Goal: Task Accomplishment & Management: Complete application form

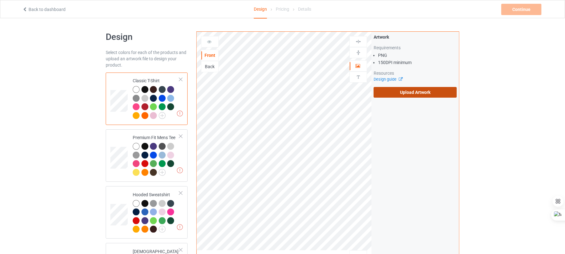
click at [407, 94] on label "Upload Artwork" at bounding box center [415, 92] width 83 height 11
click at [0, 0] on input "Upload Artwork" at bounding box center [0, 0] width 0 height 0
click at [397, 90] on label "Upload Artwork" at bounding box center [415, 92] width 83 height 11
click at [0, 0] on input "Upload Artwork" at bounding box center [0, 0] width 0 height 0
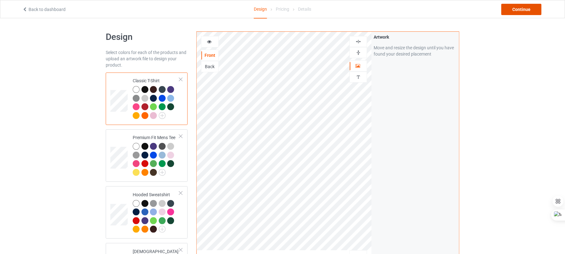
click at [512, 11] on div "Continue" at bounding box center [522, 9] width 40 height 11
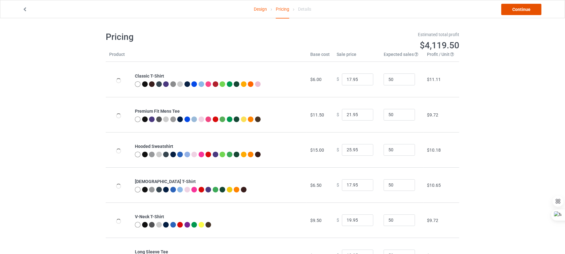
click at [512, 11] on link "Continue" at bounding box center [522, 9] width 40 height 11
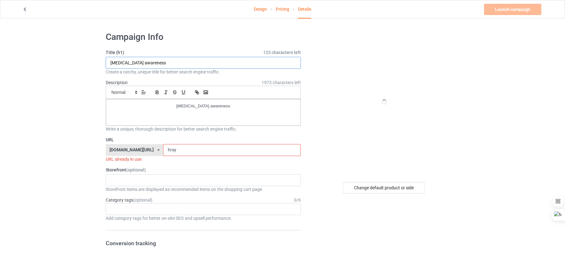
click at [151, 62] on input "roemheld syndrome awareness" at bounding box center [203, 63] width 195 height 12
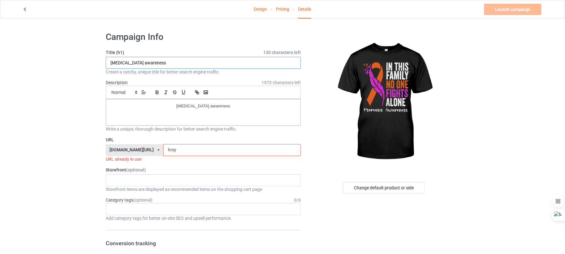
type input "psoriasis awareness"
click at [200, 110] on div "roemheld syndrome awareness" at bounding box center [203, 112] width 195 height 26
click at [196, 109] on div at bounding box center [196, 109] width 0 height 0
click at [200, 110] on div "roemheld syndrome awareness" at bounding box center [203, 112] width 195 height 26
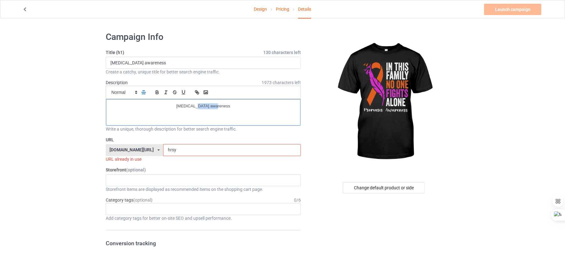
click at [200, 110] on div "roemheld syndrome awareness" at bounding box center [203, 112] width 195 height 26
click at [196, 109] on div at bounding box center [196, 109] width 0 height 0
click at [214, 105] on p "roemheld syndrome awareness" at bounding box center [203, 106] width 185 height 6
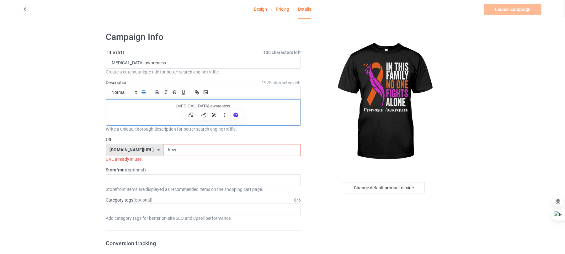
click at [214, 105] on p "roemheld syndrome awareness" at bounding box center [203, 106] width 185 height 6
click at [117, 63] on input "psoriasis awareness" at bounding box center [203, 63] width 195 height 12
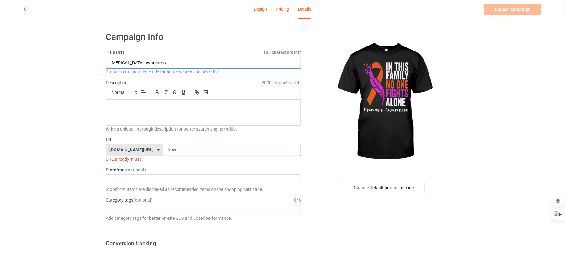
click at [117, 63] on input "psoriasis awareness" at bounding box center [203, 63] width 195 height 12
click at [159, 103] on div at bounding box center [203, 112] width 195 height 26
click at [167, 147] on input "hrsy" at bounding box center [232, 150] width 138 height 12
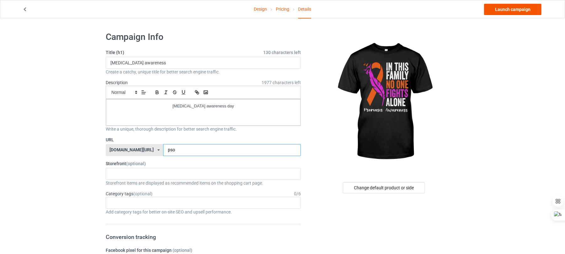
type input "pso"
click at [497, 12] on link "Launch campaign" at bounding box center [512, 9] width 57 height 11
